Goal: Book appointment/travel/reservation

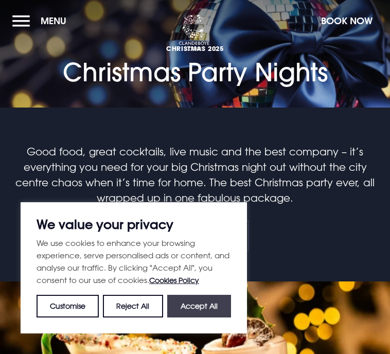
click at [220, 303] on button "Accept All" at bounding box center [199, 306] width 64 height 23
checkbox input "true"
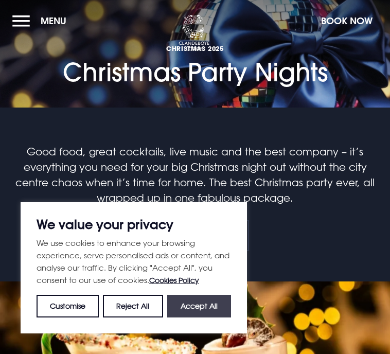
checkbox input "true"
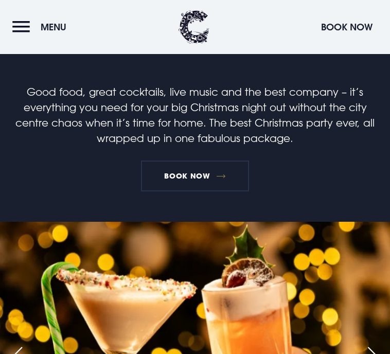
scroll to position [24, 0]
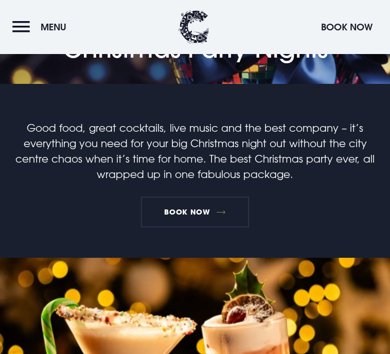
click at [193, 240] on div "Good food, great cocktails, live music and the best company – it’s everything y…" at bounding box center [194, 189] width 365 height 138
click at [194, 227] on link "Book Now" at bounding box center [195, 212] width 108 height 31
click at [24, 29] on button "Menu" at bounding box center [41, 27] width 59 height 22
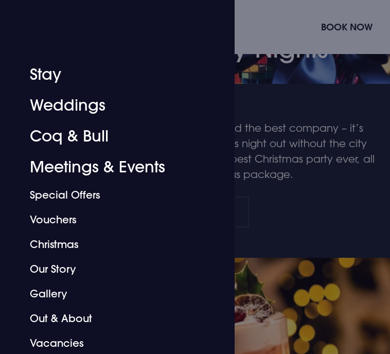
scroll to position [189, 0]
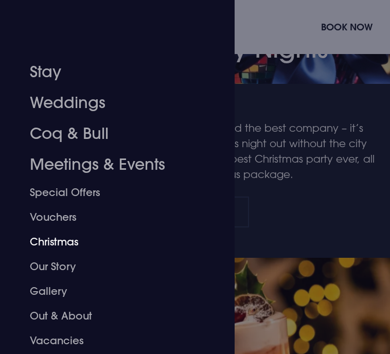
click at [55, 242] on link "Christmas" at bounding box center [111, 241] width 163 height 25
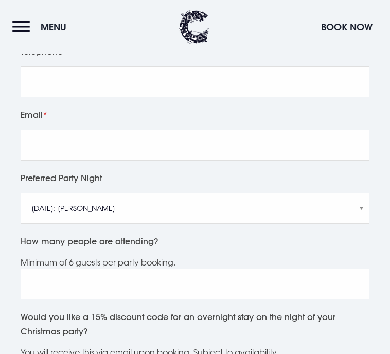
scroll to position [309, 0]
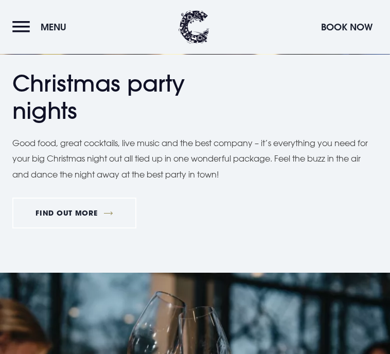
scroll to position [498, 0]
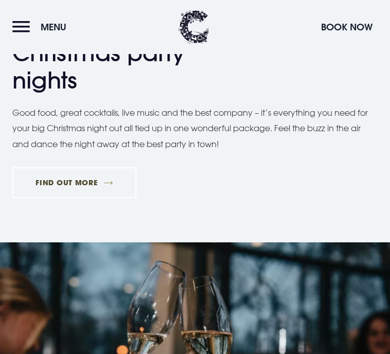
click at [98, 198] on link "FIND OUT MORE" at bounding box center [74, 182] width 124 height 31
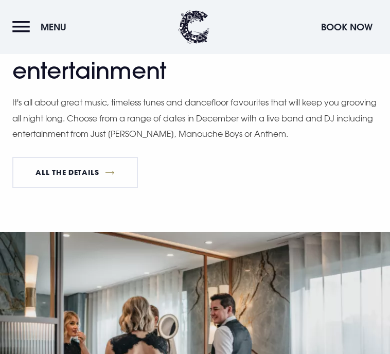
scroll to position [1057, 0]
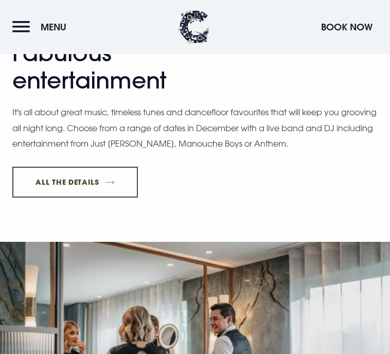
click at [105, 198] on link "All The Details" at bounding box center [75, 182] width 126 height 31
